Goal: Information Seeking & Learning: Learn about a topic

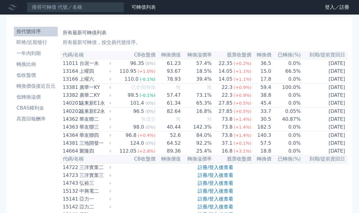
click at [203, 170] on link "註冊/登入後查看" at bounding box center [216, 168] width 36 height 6
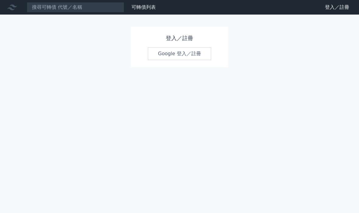
click at [171, 57] on link "Google 登入／註冊" at bounding box center [179, 53] width 63 height 13
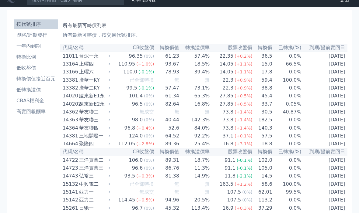
scroll to position [8, 0]
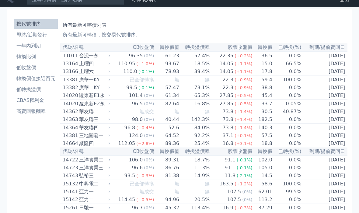
click at [36, 34] on li "即將/近期發行" at bounding box center [36, 34] width 44 height 7
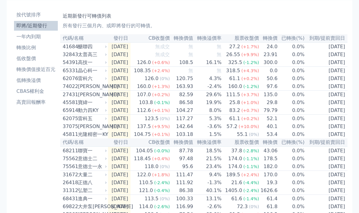
scroll to position [3, 0]
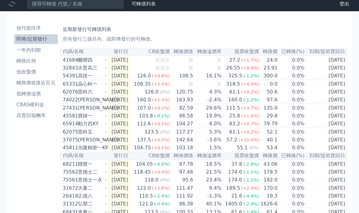
click at [222, 53] on th "轉換溢價率" at bounding box center [207, 52] width 28 height 8
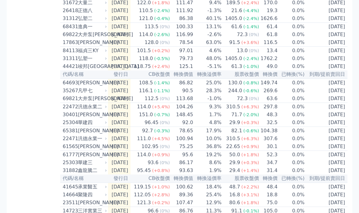
scroll to position [215, 0]
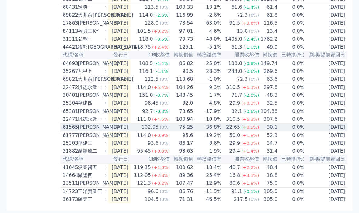
click at [169, 130] on span "(0%)" at bounding box center [165, 127] width 10 height 5
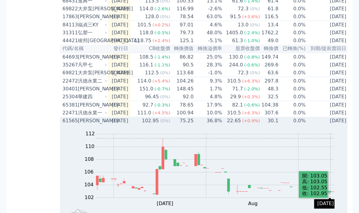
click at [233, 125] on div "22.65" at bounding box center [233, 120] width 16 height 7
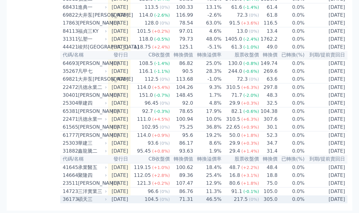
click at [170, 202] on span "(0%)" at bounding box center [165, 199] width 10 height 5
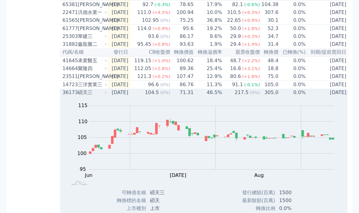
scroll to position [308, 0]
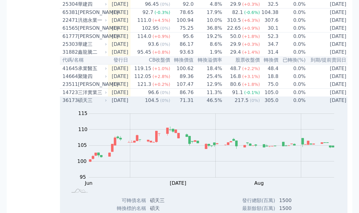
click at [331, 105] on td "2028-06-16" at bounding box center [327, 101] width 43 height 8
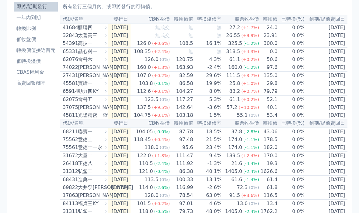
scroll to position [0, 0]
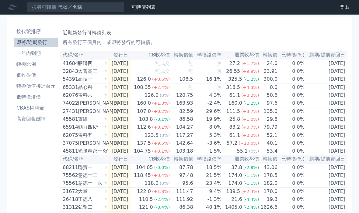
click at [28, 88] on li "轉換價值接近百元" at bounding box center [36, 86] width 44 height 7
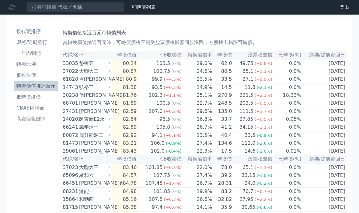
click at [29, 44] on li "即將/近期發行" at bounding box center [36, 42] width 44 height 7
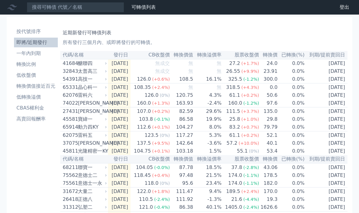
click at [358, 41] on html "可轉債列表 財務數據 可轉債列表 財務數據 登出 登出 按代號排序 即將/近期發行 一年內到期 轉換比例 低收盤價 轉換價值接近百元" at bounding box center [179, 211] width 359 height 422
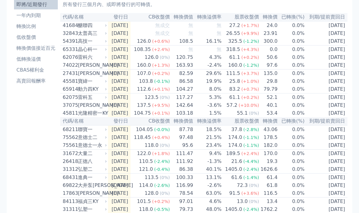
scroll to position [44, 0]
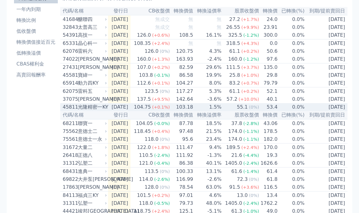
click at [259, 111] on div "(0%)" at bounding box center [254, 107] width 10 height 7
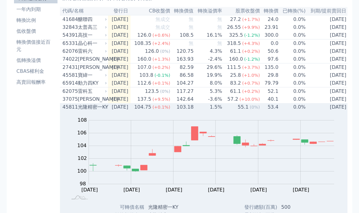
click at [327, 111] on td "2027-08-15" at bounding box center [327, 107] width 43 height 8
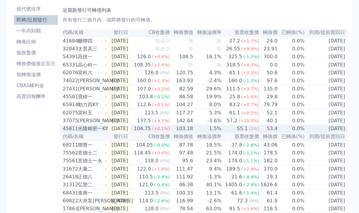
scroll to position [22, 0]
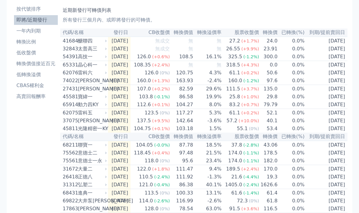
click at [32, 9] on li "按代號排序" at bounding box center [36, 9] width 44 height 7
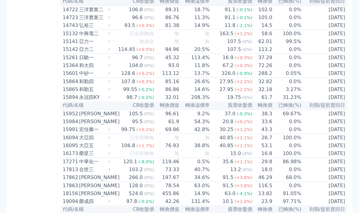
scroll to position [158, 0]
click at [178, 22] on td "86.76" at bounding box center [166, 18] width 25 height 8
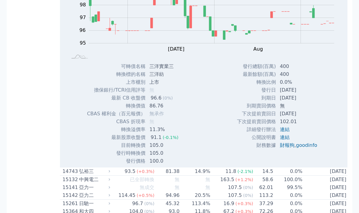
scroll to position [209, 0]
click at [285, 133] on link "連結" at bounding box center [285, 130] width 10 height 6
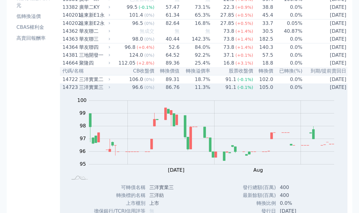
scroll to position [88, 0]
click at [323, 91] on td "2027-06-17" at bounding box center [325, 88] width 46 height 8
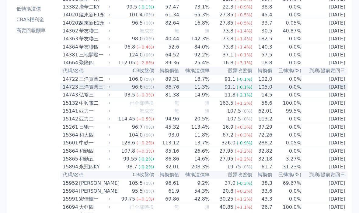
scroll to position [88, 0]
click at [166, 91] on td "86.76" at bounding box center [166, 87] width 25 height 8
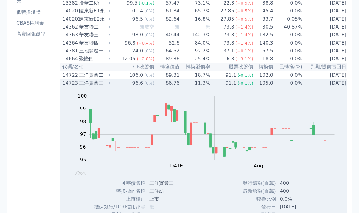
scroll to position [93, 0]
click at [330, 87] on td "2027-06-17" at bounding box center [325, 83] width 46 height 8
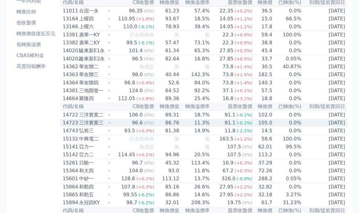
scroll to position [52, 0]
click at [219, 103] on td "16.8 (+3.1%)" at bounding box center [231, 99] width 43 height 8
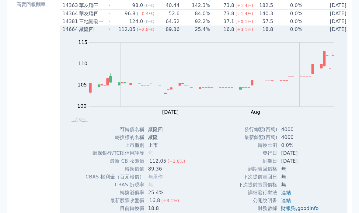
scroll to position [106, 0]
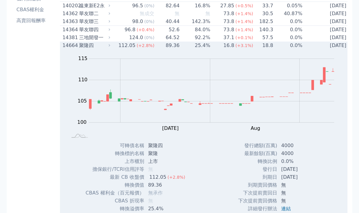
click at [250, 48] on span "(+3.1%)" at bounding box center [244, 45] width 18 height 5
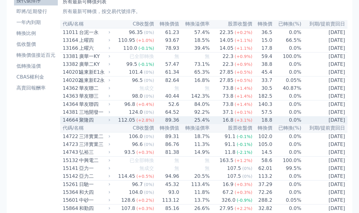
scroll to position [31, 0]
click at [204, 116] on td "92.2%" at bounding box center [194, 112] width 30 height 8
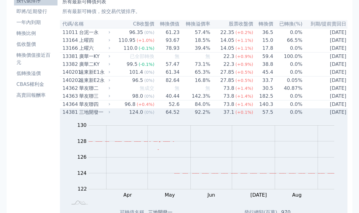
click at [332, 116] on td "2027-12-19" at bounding box center [325, 112] width 46 height 8
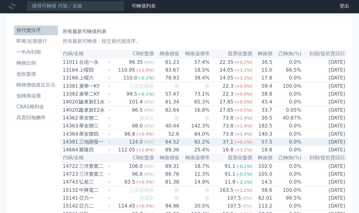
scroll to position [0, 0]
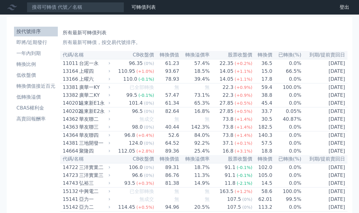
click at [27, 57] on li "一年內到期" at bounding box center [36, 53] width 44 height 7
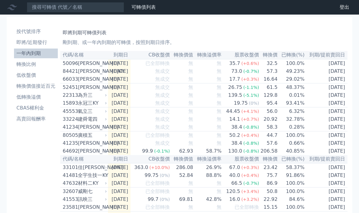
click at [41, 88] on li "轉換價值接近百元" at bounding box center [36, 86] width 44 height 7
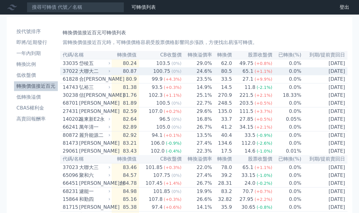
click at [217, 73] on td "80.5" at bounding box center [222, 71] width 20 height 8
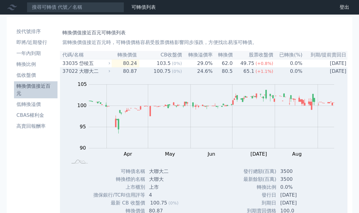
click at [223, 74] on td "80.5" at bounding box center [223, 71] width 20 height 8
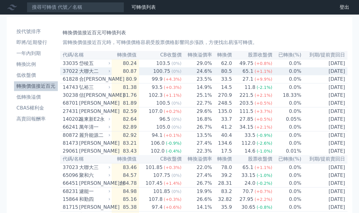
click at [243, 72] on td "65.1 (+1.1%)" at bounding box center [252, 71] width 40 height 8
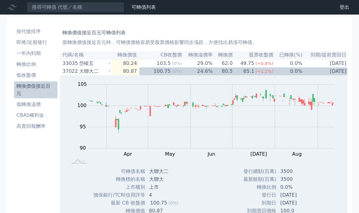
click at [25, 101] on li "低轉換溢價" at bounding box center [35, 104] width 43 height 7
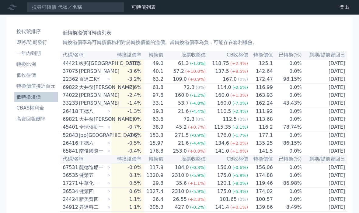
click at [33, 97] on li "低轉換溢價" at bounding box center [36, 97] width 44 height 7
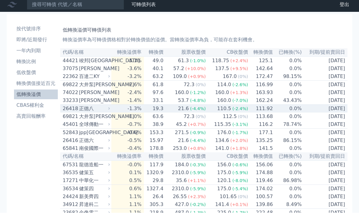
click at [294, 112] on td "0.0%" at bounding box center [287, 109] width 29 height 8
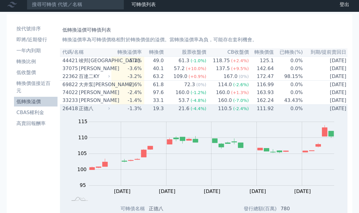
click at [336, 113] on td "2028-08-06" at bounding box center [326, 109] width 46 height 8
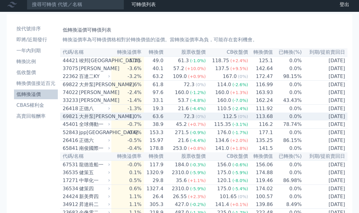
click at [177, 121] on td "72.3 (0%)" at bounding box center [184, 117] width 42 height 8
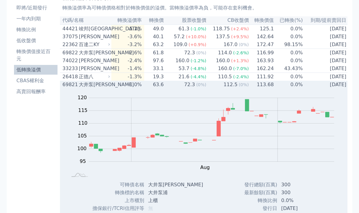
scroll to position [31, 0]
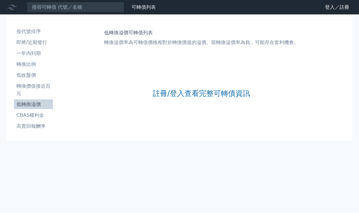
scroll to position [20, 0]
click at [26, 101] on li "低轉換溢價" at bounding box center [33, 104] width 39 height 7
click at [227, 91] on link "註冊/登入查看完整可轉債資訊" at bounding box center [201, 94] width 97 height 10
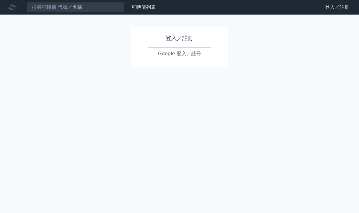
click at [188, 53] on link "Google 登入／註冊" at bounding box center [179, 53] width 63 height 13
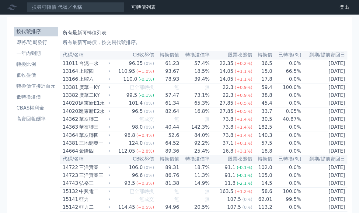
click at [32, 99] on li "低轉換溢價" at bounding box center [36, 97] width 44 height 7
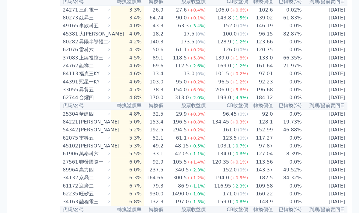
scroll to position [366, 0]
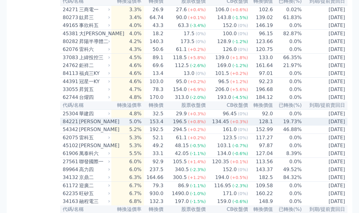
click at [322, 126] on td "2025-11-22" at bounding box center [324, 122] width 45 height 8
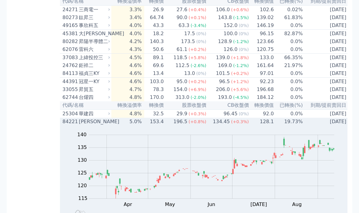
click at [314, 126] on td "2025-11-22" at bounding box center [326, 122] width 46 height 8
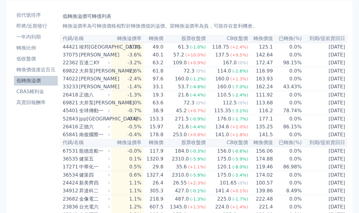
scroll to position [0, 0]
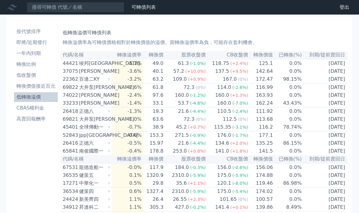
click at [26, 110] on li "CBAS權利金" at bounding box center [36, 108] width 44 height 7
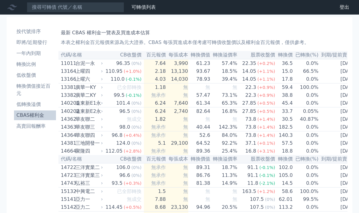
click at [29, 112] on li "CBAS權利金" at bounding box center [35, 115] width 42 height 7
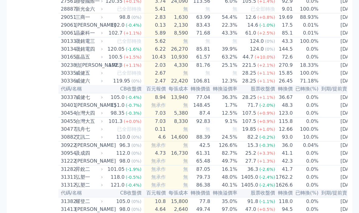
scroll to position [800, 0]
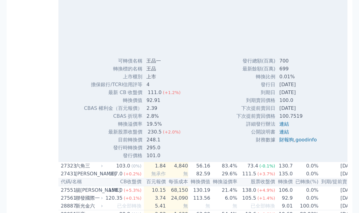
scroll to position [800, 0]
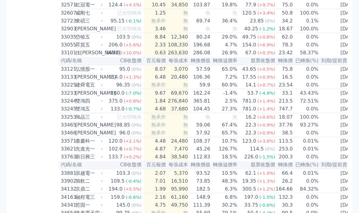
scroll to position [1038, 0]
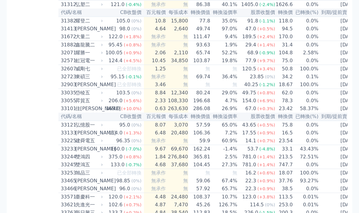
scroll to position [1178, 0]
click at [293, 25] on td "0.0%" at bounding box center [306, 21] width 26 height 8
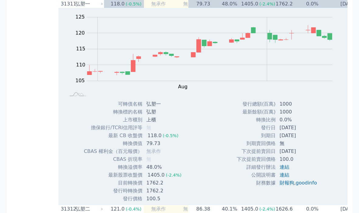
scroll to position [967, 0]
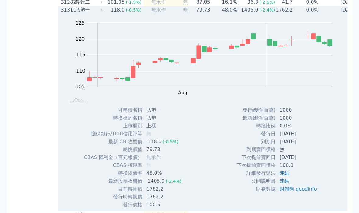
click at [329, 14] on td "2028-07-30" at bounding box center [338, 10] width 40 height 8
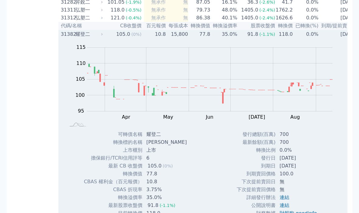
click at [318, 38] on td "2028-01-10" at bounding box center [338, 34] width 40 height 8
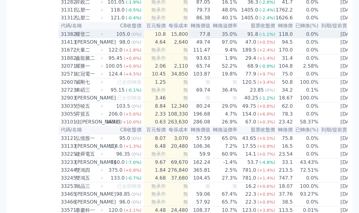
click at [318, 22] on td "2028-08-05" at bounding box center [338, 18] width 40 height 8
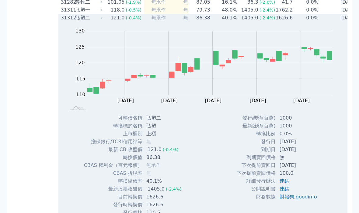
click at [333, 22] on td "2028-08-05" at bounding box center [338, 18] width 40 height 8
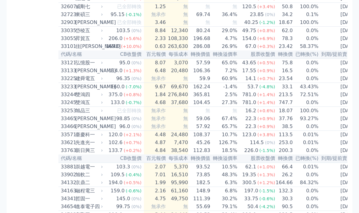
scroll to position [1044, 0]
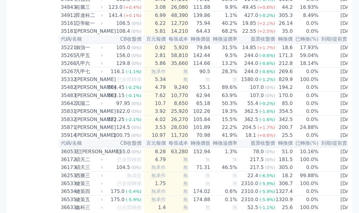
scroll to position [1269, 0]
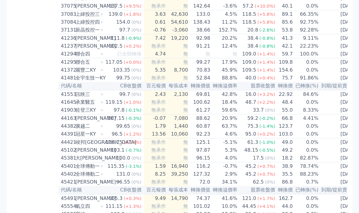
scroll to position [1533, 0]
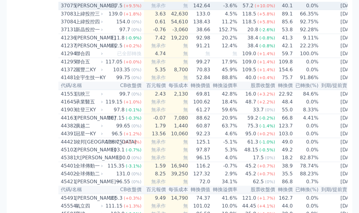
click at [254, 9] on span "(+10.0%)" at bounding box center [264, 6] width 20 height 5
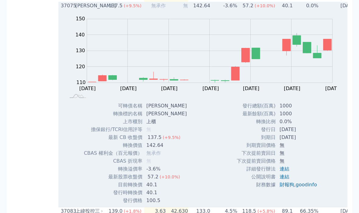
click at [304, 10] on td "0.0%" at bounding box center [306, 6] width 26 height 8
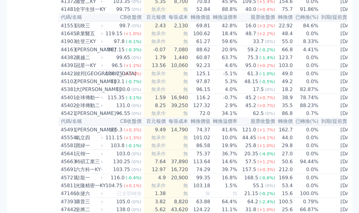
scroll to position [1601, 0]
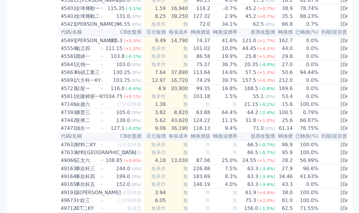
scroll to position [1691, 0]
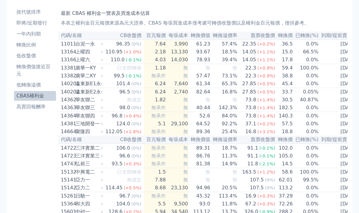
scroll to position [0, 0]
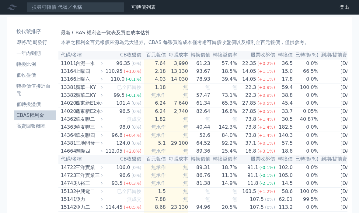
click at [36, 123] on li "高賣回報酬率" at bounding box center [35, 126] width 42 height 7
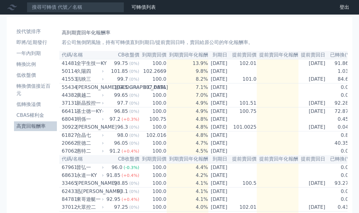
click at [33, 83] on li "轉換價值接近百元" at bounding box center [35, 90] width 43 height 15
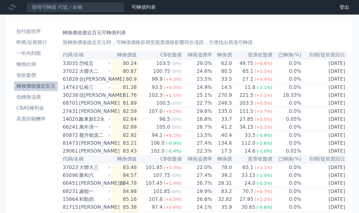
click at [26, 73] on li "低收盤價" at bounding box center [36, 75] width 44 height 7
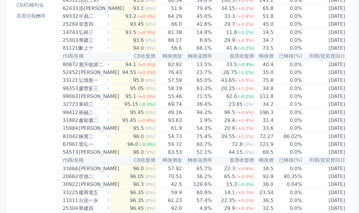
scroll to position [103, 0]
click at [214, 85] on td "43.65 (+0.5%)" at bounding box center [233, 81] width 42 height 8
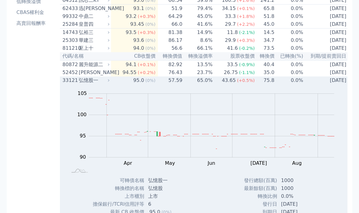
click at [222, 84] on div "43.65" at bounding box center [228, 80] width 16 height 7
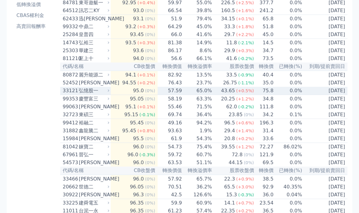
scroll to position [0, 0]
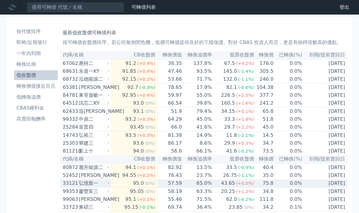
click at [27, 86] on li "轉換價值接近百元" at bounding box center [36, 86] width 44 height 7
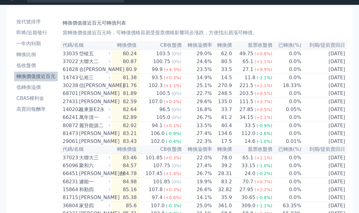
scroll to position [11, 0]
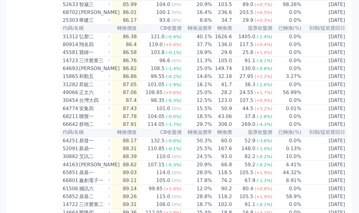
scroll to position [236, 0]
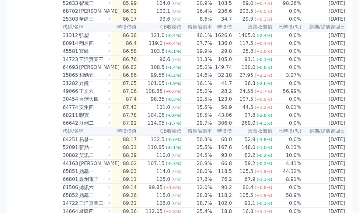
click at [183, 72] on td "25.0%" at bounding box center [197, 68] width 30 height 8
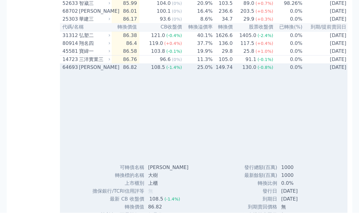
scroll to position [236, 0]
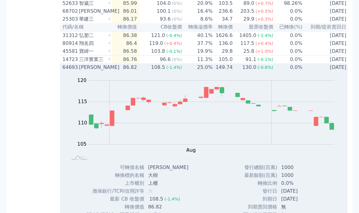
click at [170, 70] on span "(-1.4%)" at bounding box center [174, 67] width 16 height 5
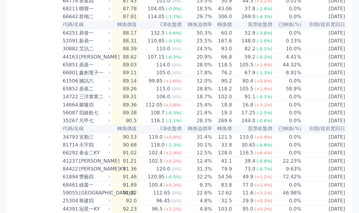
scroll to position [303, 0]
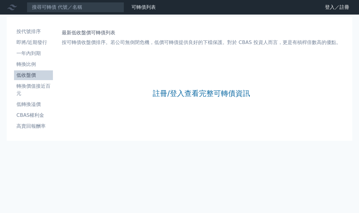
click at [30, 43] on li "即將/近期發行" at bounding box center [33, 42] width 39 height 7
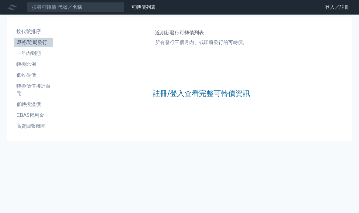
click at [220, 91] on link "註冊/登入查看完整可轉債資訊" at bounding box center [201, 94] width 97 height 10
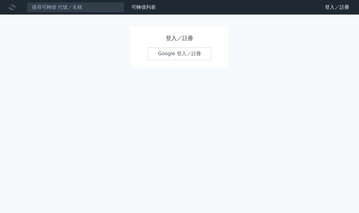
click at [192, 51] on link "Google 登入／註冊" at bounding box center [179, 53] width 63 height 13
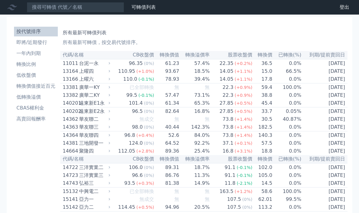
scroll to position [15, 0]
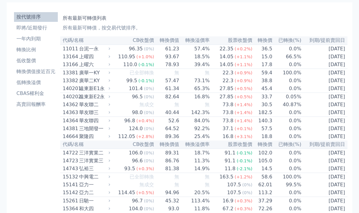
click at [32, 41] on li "一年內到期" at bounding box center [36, 38] width 44 height 7
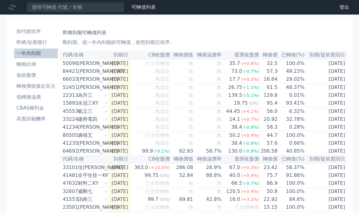
click at [32, 49] on link "一年內到期" at bounding box center [36, 54] width 44 height 10
click at [33, 46] on li "即將/近期發行" at bounding box center [36, 42] width 44 height 7
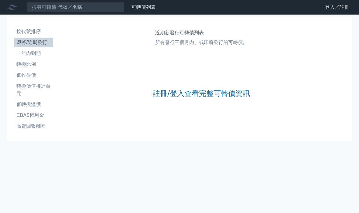
scroll to position [21, 0]
